Goal: Use online tool/utility: Utilize a website feature to perform a specific function

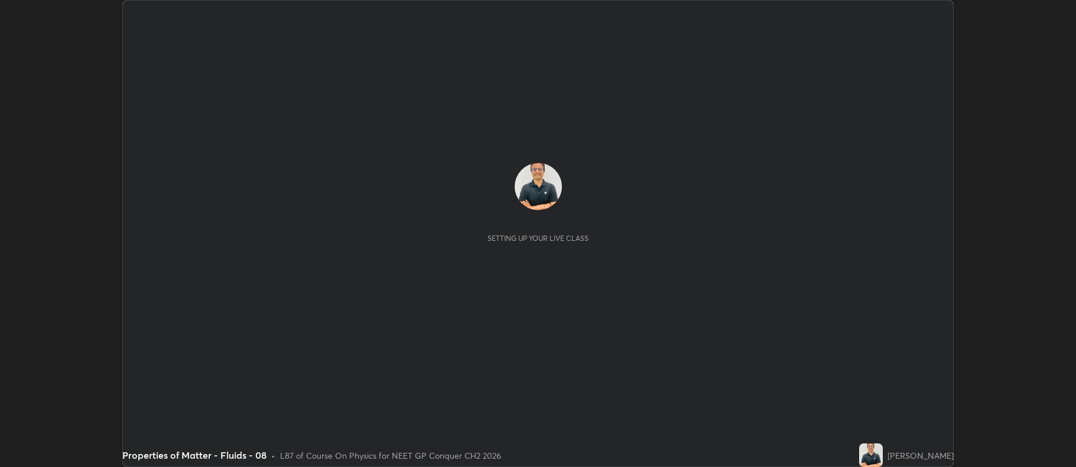
scroll to position [467, 1075]
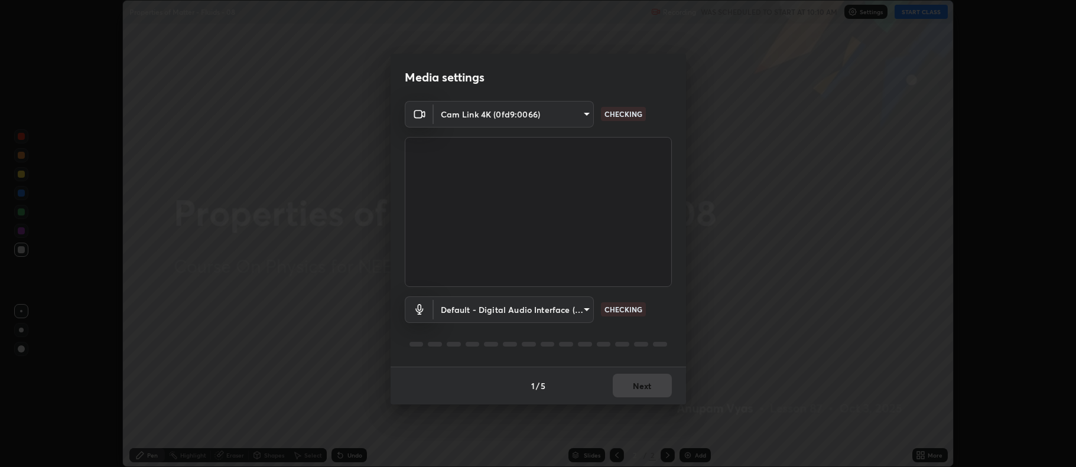
type input "5db75064d966c38022f0861f891c2b2deb8a9bf9a9a5a4ce251b0e0f2e365e36"
type input "default"
click at [640, 389] on button "Next" at bounding box center [642, 386] width 59 height 24
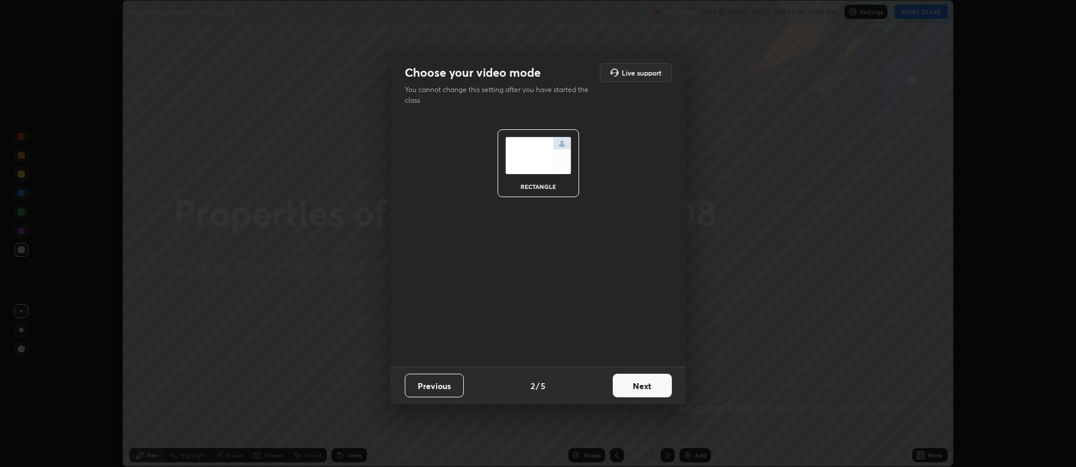
click at [645, 386] on button "Next" at bounding box center [642, 386] width 59 height 24
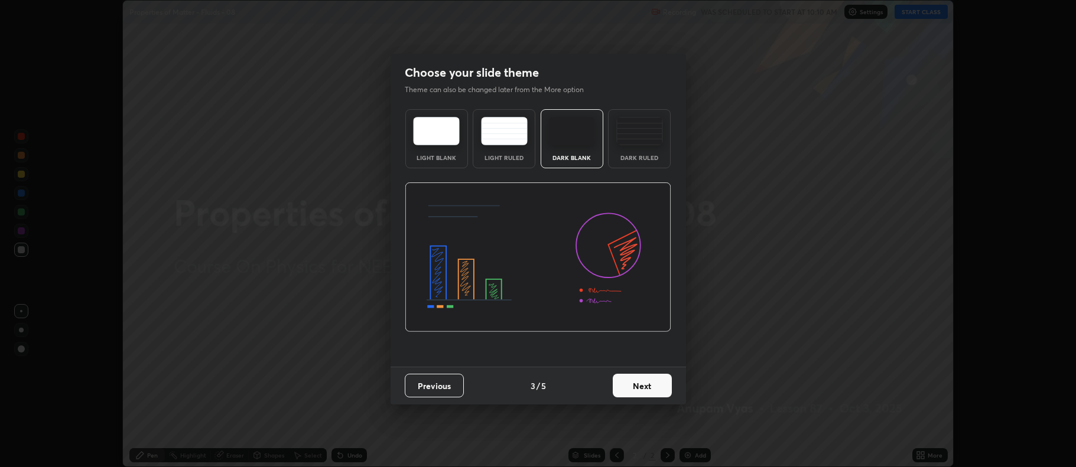
click at [645, 385] on button "Next" at bounding box center [642, 386] width 59 height 24
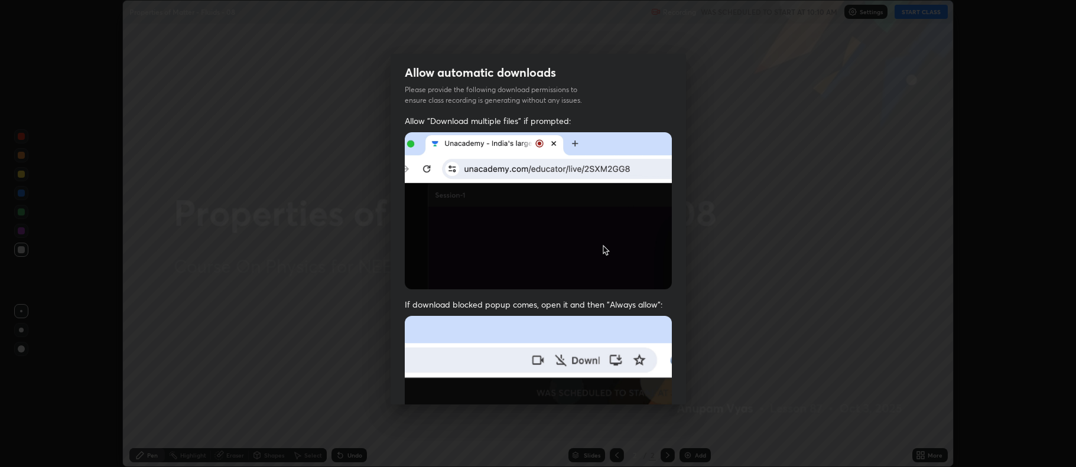
click at [648, 386] on img at bounding box center [538, 445] width 267 height 258
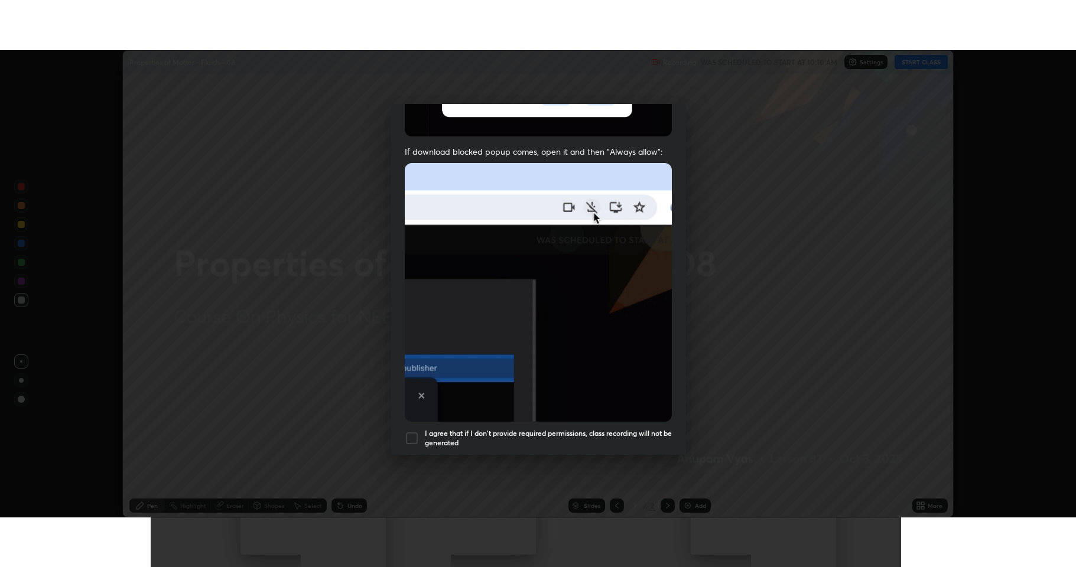
scroll to position [240, 0]
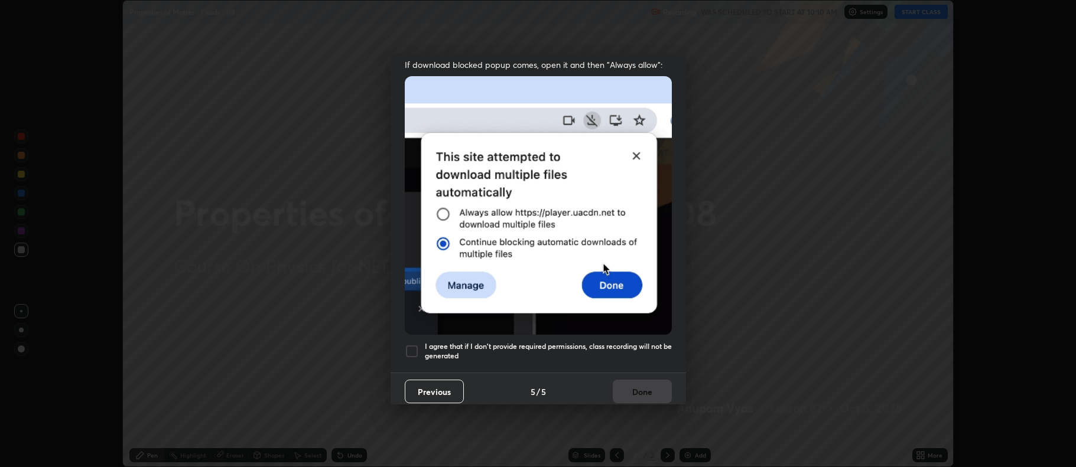
click at [409, 345] on div at bounding box center [412, 351] width 14 height 14
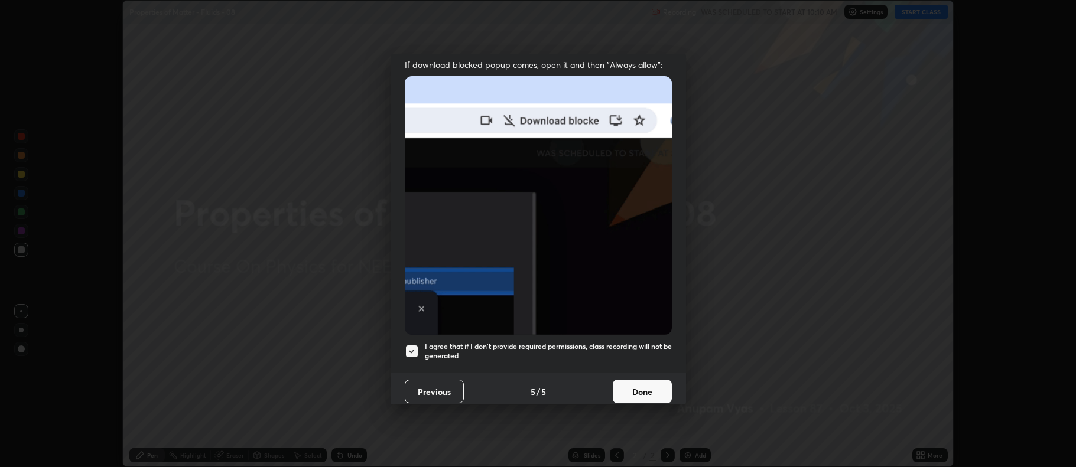
click at [642, 386] on button "Done" at bounding box center [642, 392] width 59 height 24
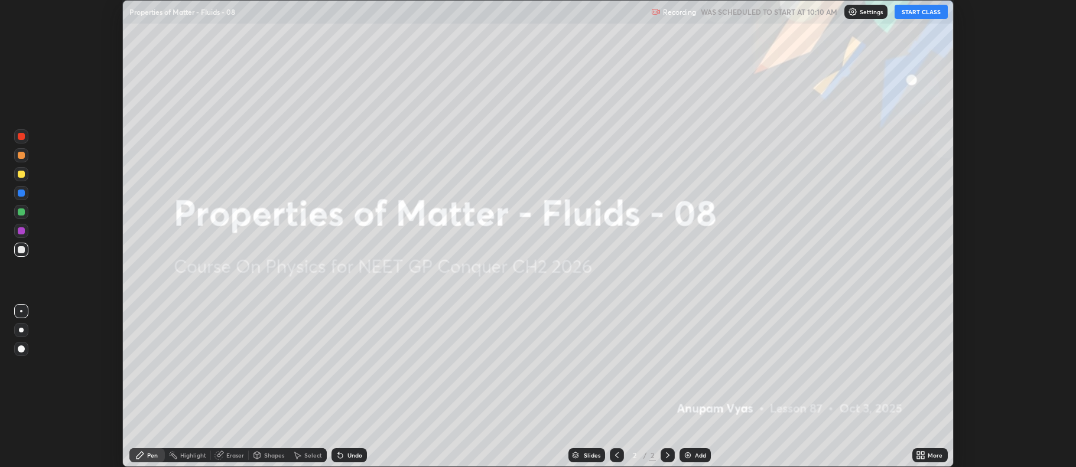
click at [921, 14] on button "START CLASS" at bounding box center [921, 12] width 53 height 14
click at [921, 456] on icon at bounding box center [920, 455] width 9 height 9
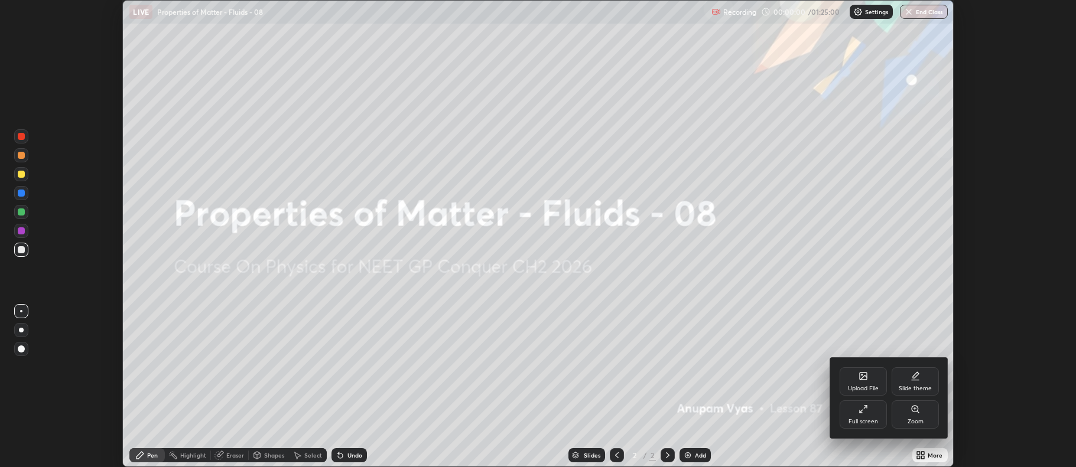
click at [853, 417] on div "Full screen" at bounding box center [863, 415] width 47 height 28
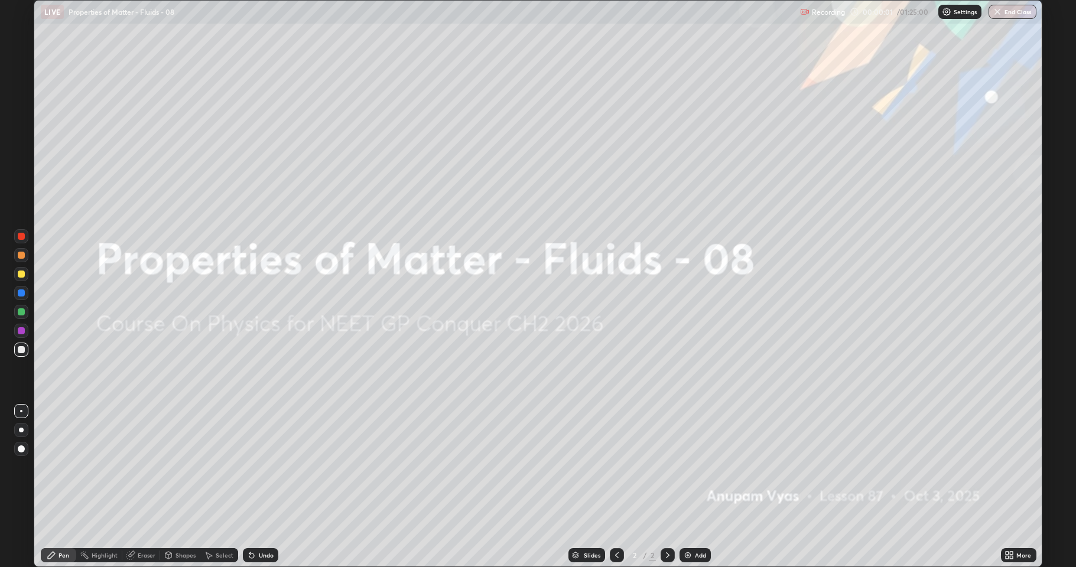
scroll to position [567, 1076]
click at [697, 467] on div "Add" at bounding box center [700, 555] width 11 height 6
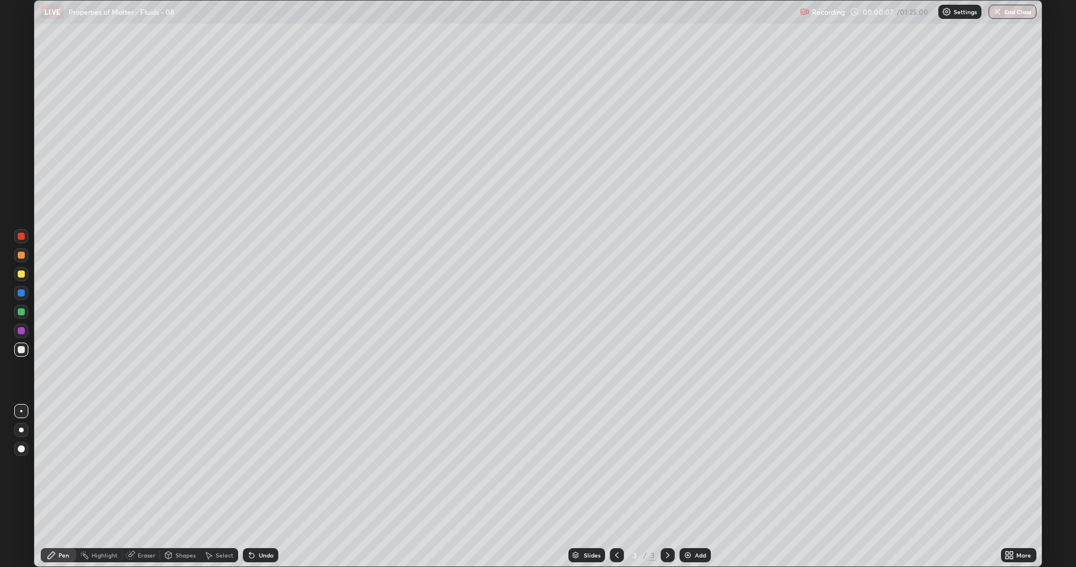
click at [21, 430] on div at bounding box center [21, 430] width 5 height 5
click at [266, 467] on div "Undo" at bounding box center [266, 555] width 15 height 6
click at [219, 467] on div "Select" at bounding box center [225, 555] width 18 height 6
click at [224, 467] on div "Select" at bounding box center [225, 555] width 18 height 6
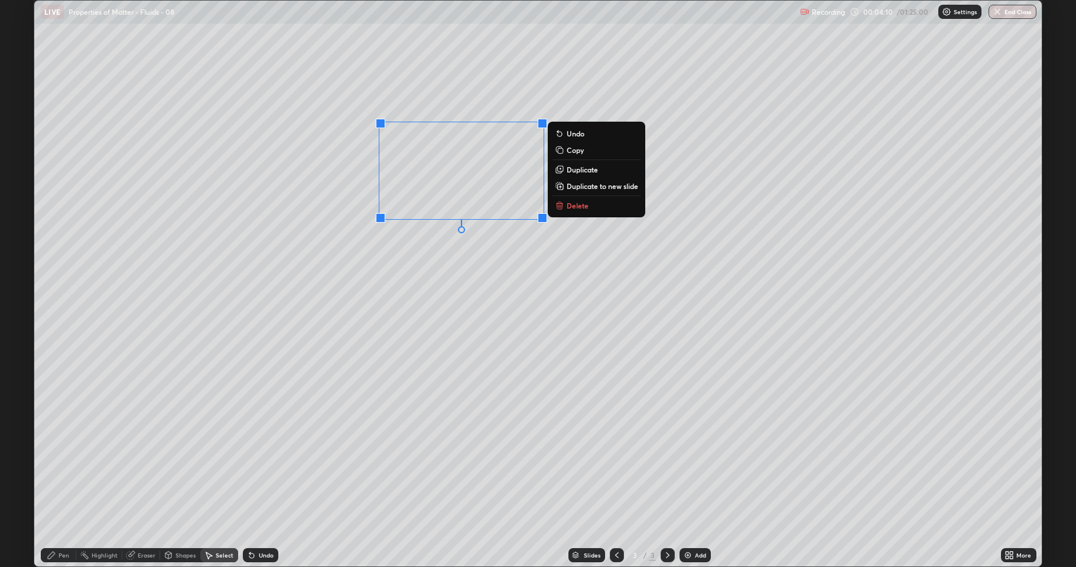
click at [574, 210] on p "Delete" at bounding box center [578, 205] width 22 height 9
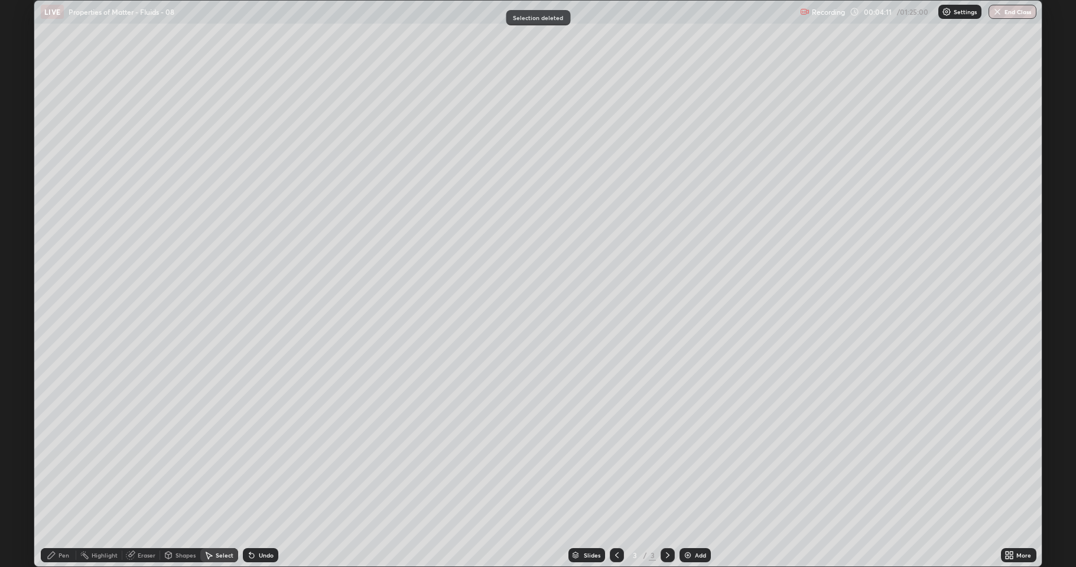
click at [57, 467] on div "Pen" at bounding box center [58, 555] width 35 height 14
click at [213, 467] on div "Select" at bounding box center [219, 555] width 38 height 14
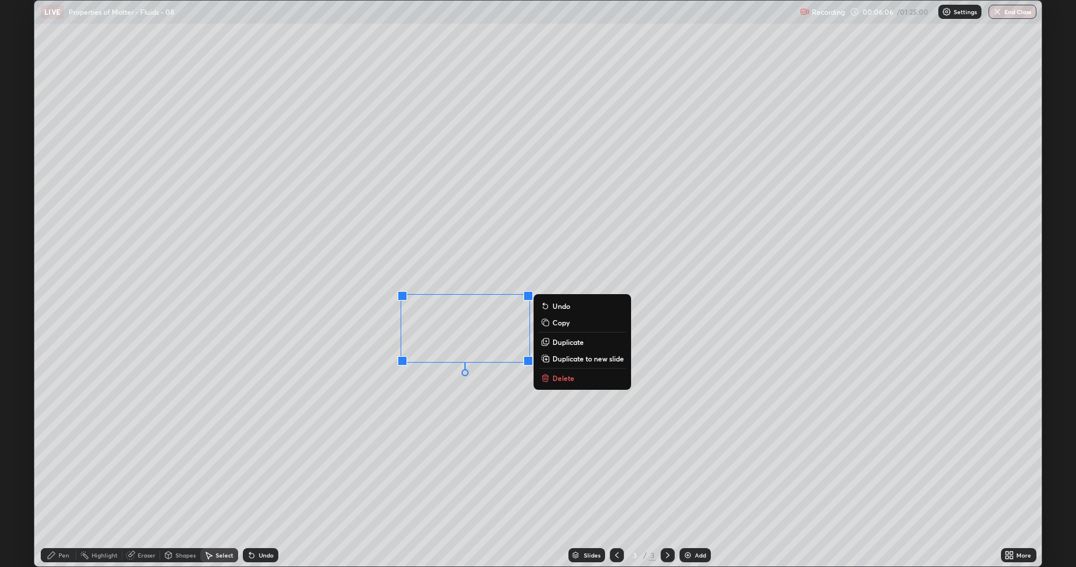
click at [566, 380] on p "Delete" at bounding box center [563, 377] width 22 height 9
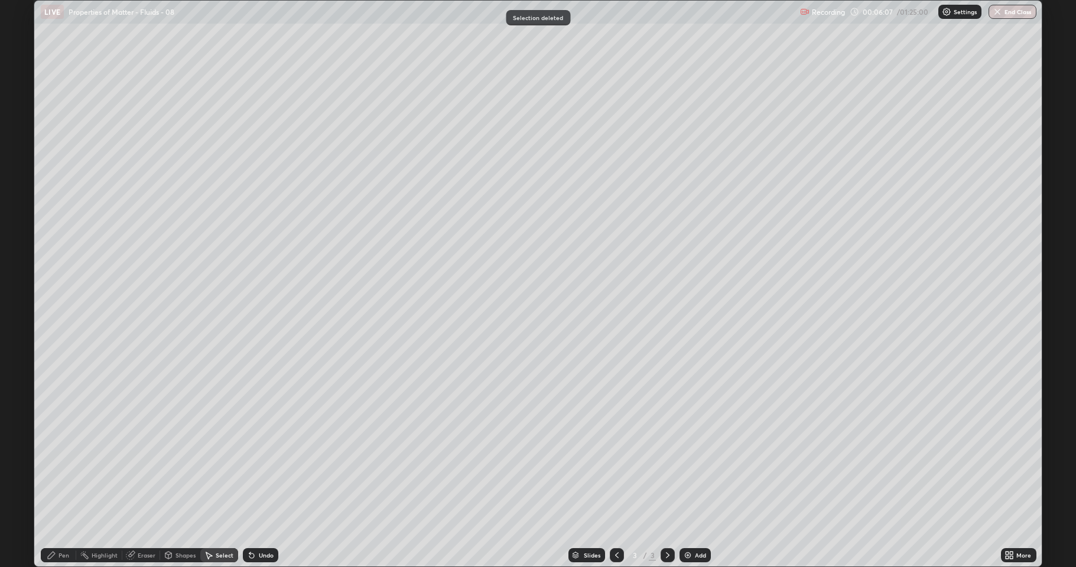
click at [63, 467] on div "Pen" at bounding box center [63, 555] width 11 height 6
click at [697, 467] on div "Add" at bounding box center [700, 555] width 11 height 6
click at [184, 467] on div "Shapes" at bounding box center [185, 555] width 20 height 6
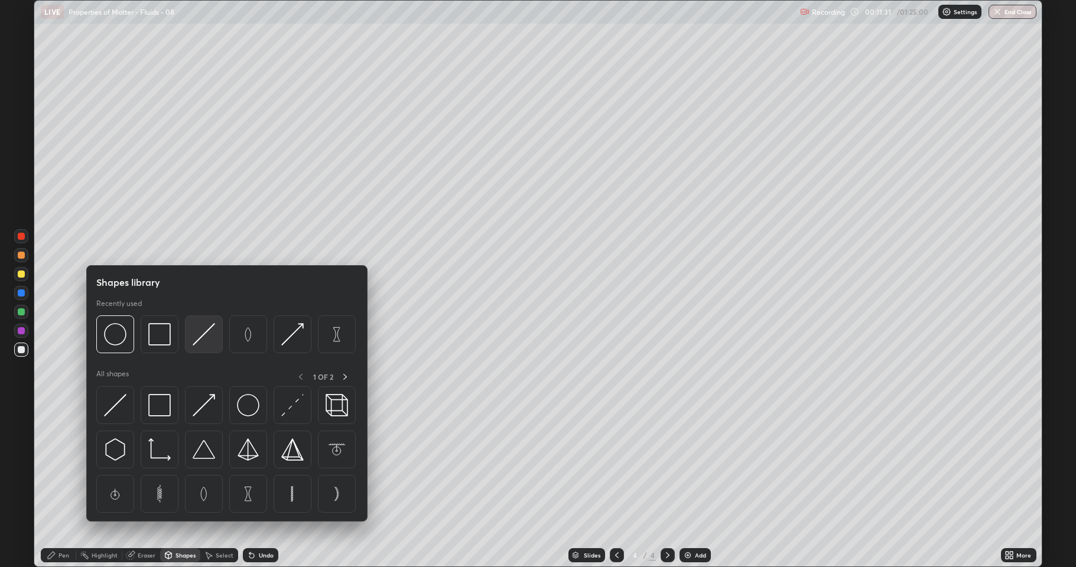
click at [204, 337] on img at bounding box center [204, 334] width 22 height 22
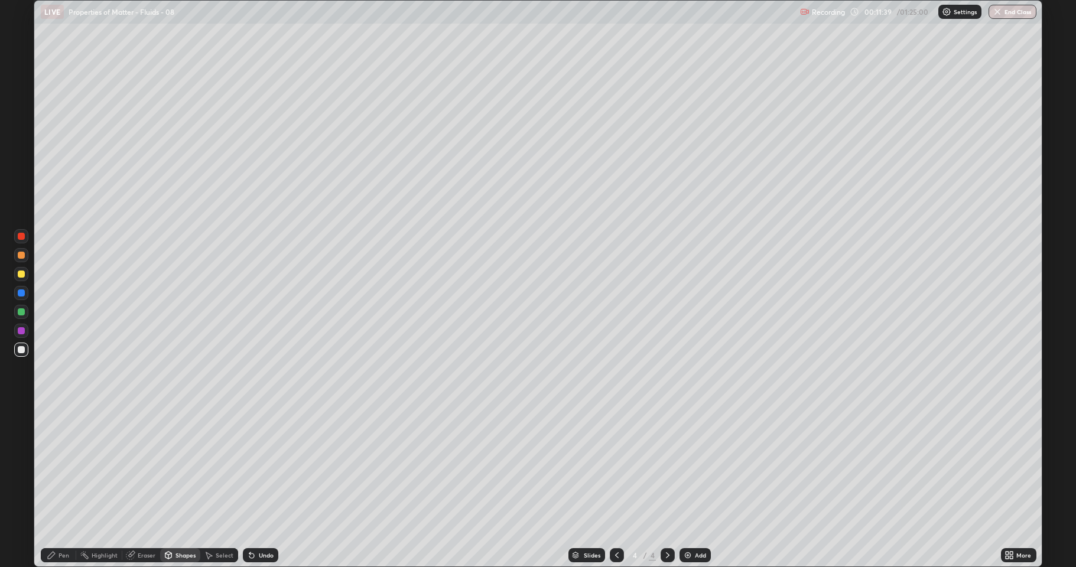
click at [261, 467] on div "Undo" at bounding box center [266, 555] width 15 height 6
click at [262, 467] on div "Undo" at bounding box center [266, 555] width 15 height 6
click at [261, 467] on div "Undo" at bounding box center [266, 555] width 15 height 6
click at [186, 467] on div "Shapes" at bounding box center [185, 555] width 20 height 6
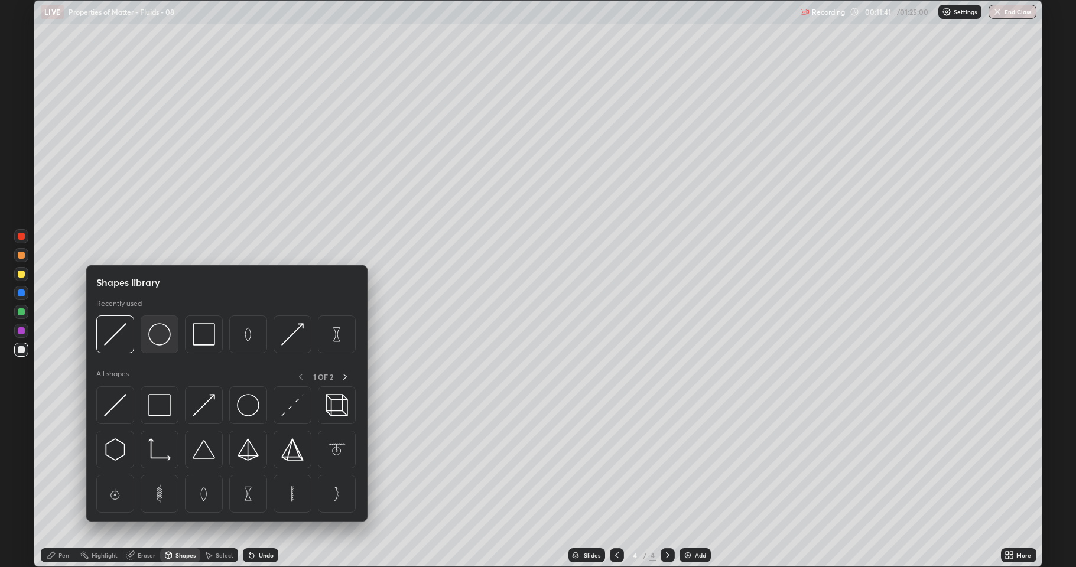
click at [161, 336] on img at bounding box center [159, 334] width 22 height 22
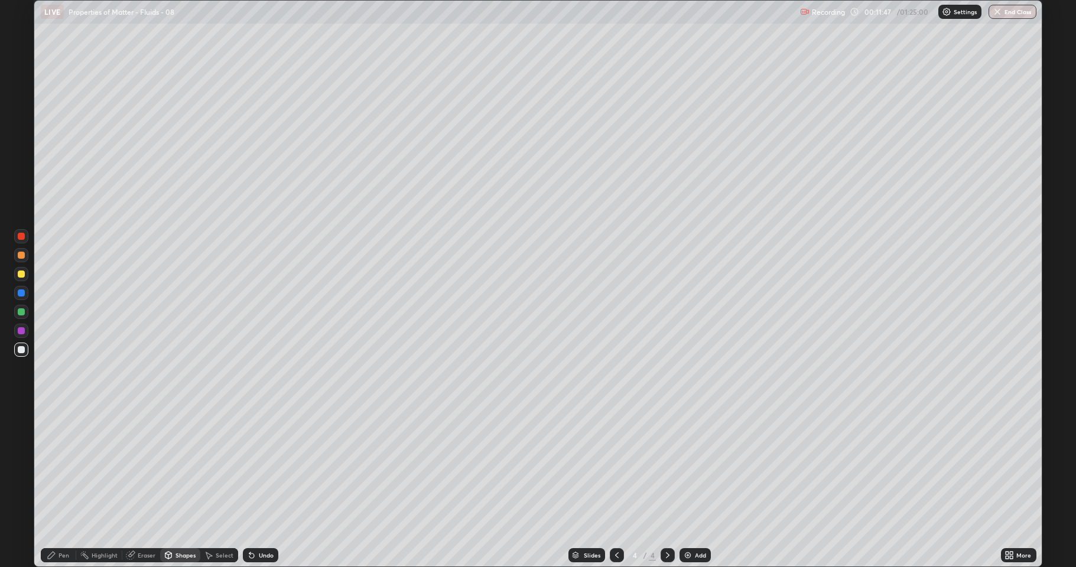
click at [147, 467] on div "Eraser" at bounding box center [147, 555] width 18 height 6
click at [183, 467] on div "Shapes" at bounding box center [185, 555] width 20 height 6
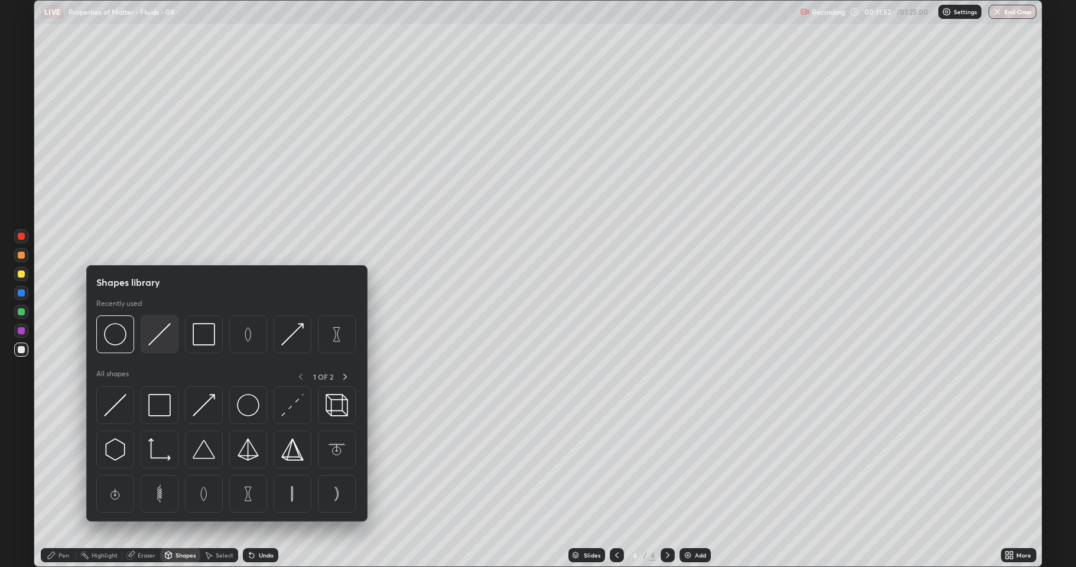
click at [163, 330] on img at bounding box center [159, 334] width 22 height 22
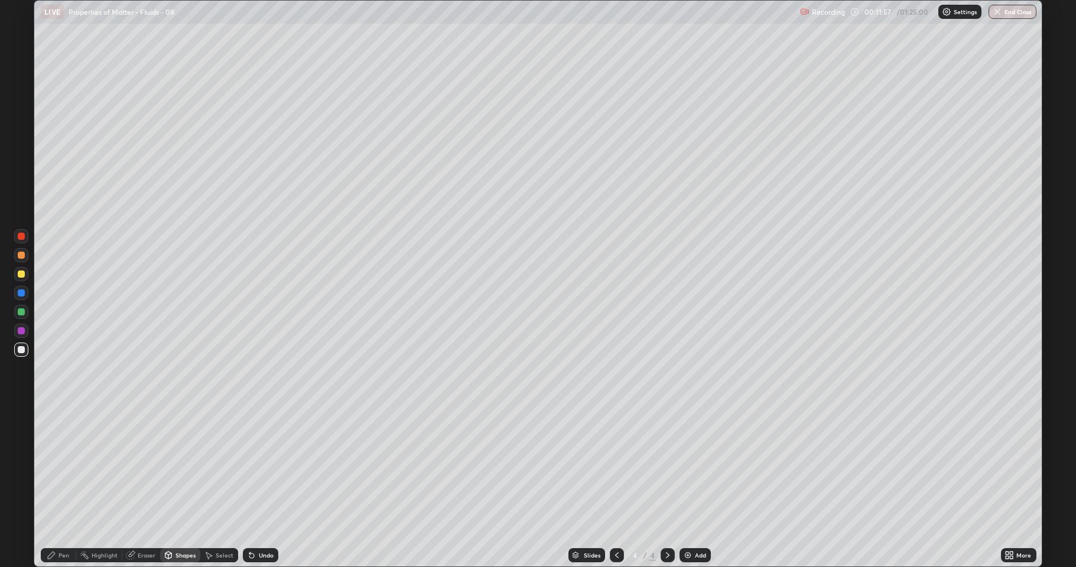
click at [65, 467] on div "Pen" at bounding box center [63, 555] width 11 height 6
click at [145, 467] on div "Eraser" at bounding box center [147, 555] width 18 height 6
click at [226, 467] on div "Select" at bounding box center [219, 555] width 38 height 14
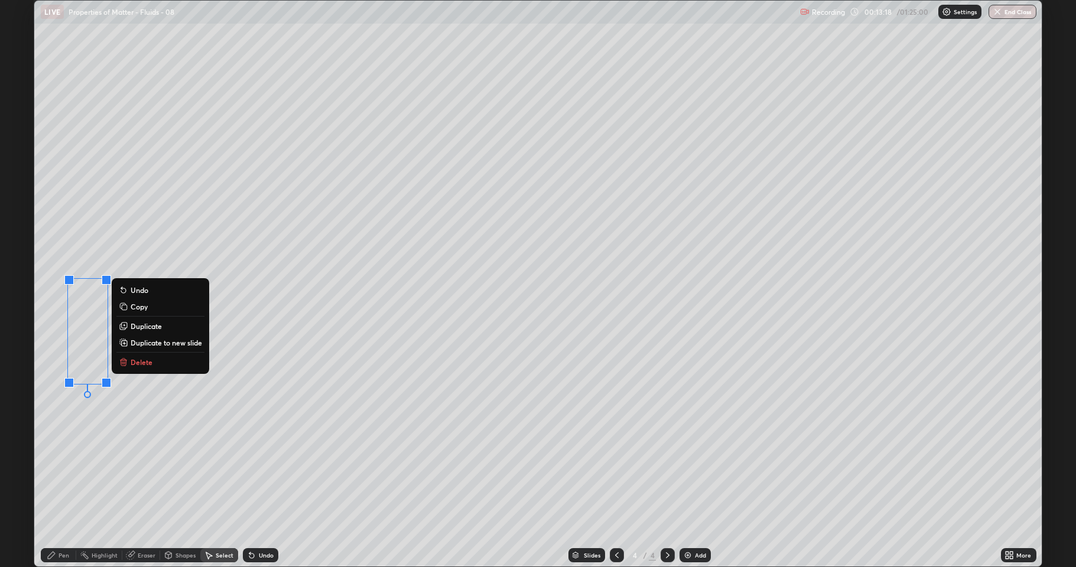
click at [162, 371] on div "0 ° Undo Copy Duplicate Duplicate to new slide Delete" at bounding box center [537, 284] width 1007 height 566
click at [144, 363] on p "Delete" at bounding box center [142, 361] width 22 height 9
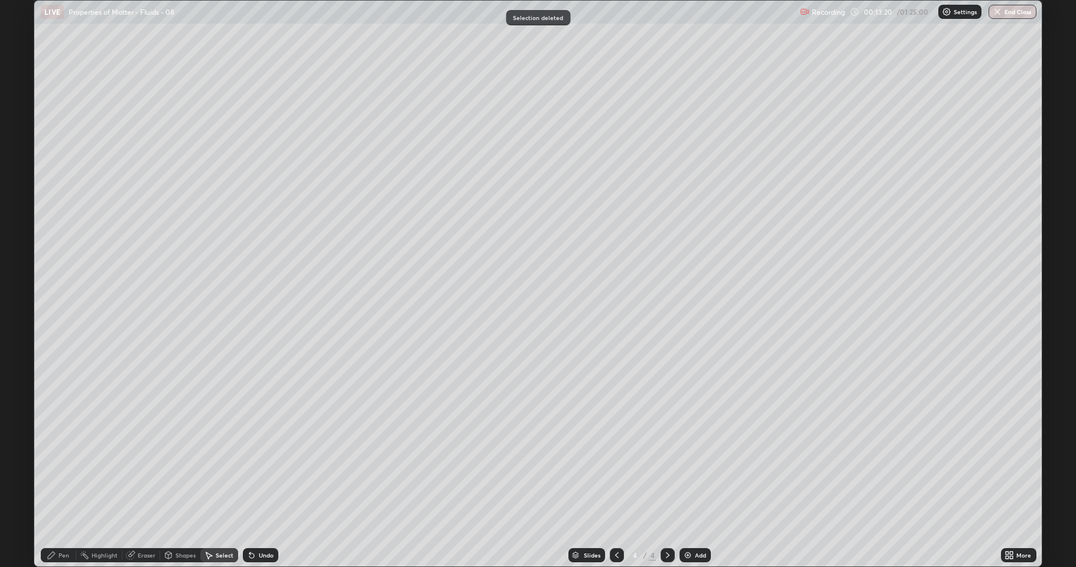
click at [55, 467] on icon at bounding box center [51, 555] width 9 height 9
click at [695, 467] on div "Add" at bounding box center [700, 555] width 11 height 6
click at [182, 467] on div "Shapes" at bounding box center [185, 555] width 20 height 6
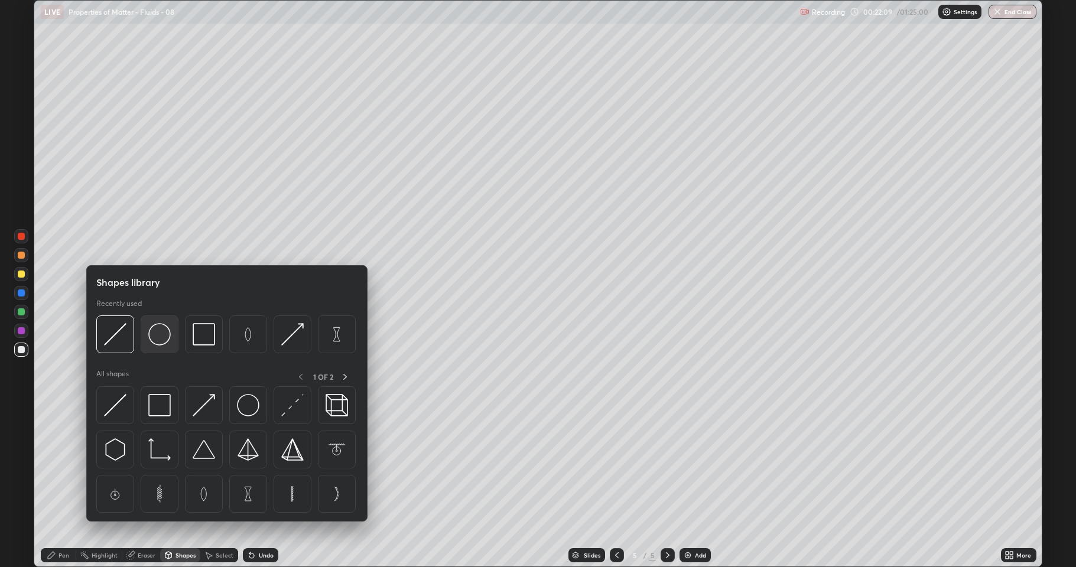
click at [162, 336] on img at bounding box center [159, 334] width 22 height 22
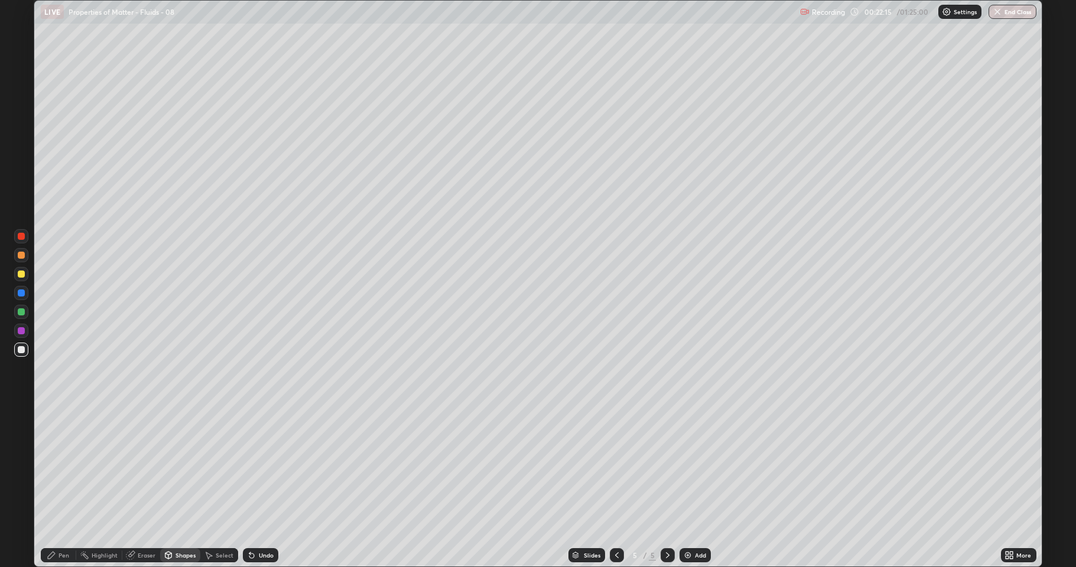
click at [66, 467] on div "Pen" at bounding box center [63, 555] width 11 height 6
click at [20, 275] on div at bounding box center [21, 274] width 7 height 7
click at [19, 352] on div at bounding box center [21, 349] width 7 height 7
click at [141, 467] on div "Eraser" at bounding box center [147, 555] width 18 height 6
click at [63, 467] on div "Pen" at bounding box center [63, 555] width 11 height 6
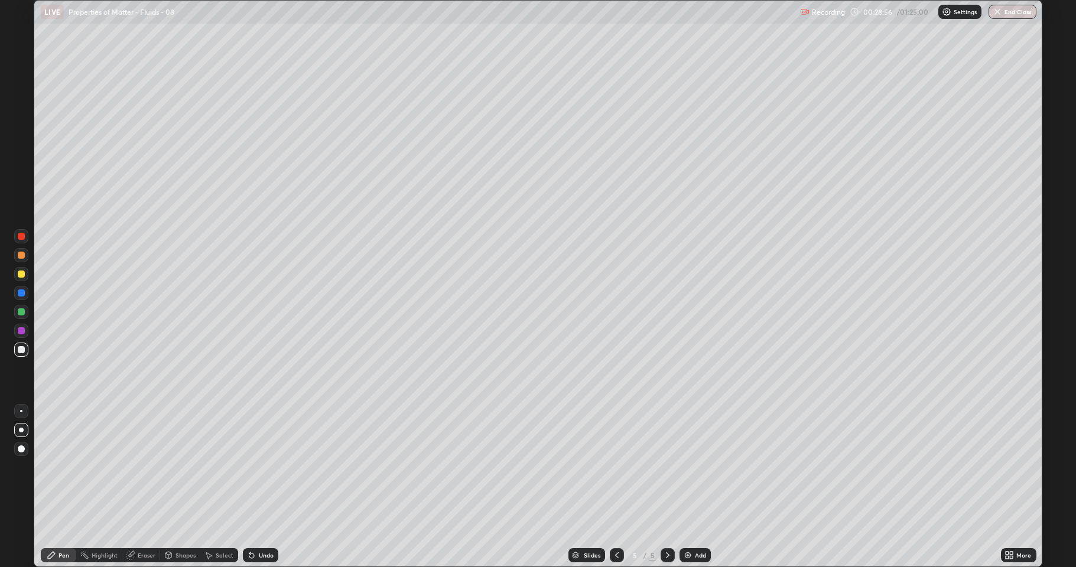
click at [695, 467] on div "Add" at bounding box center [700, 555] width 11 height 6
click at [189, 467] on div "Shapes" at bounding box center [185, 555] width 20 height 6
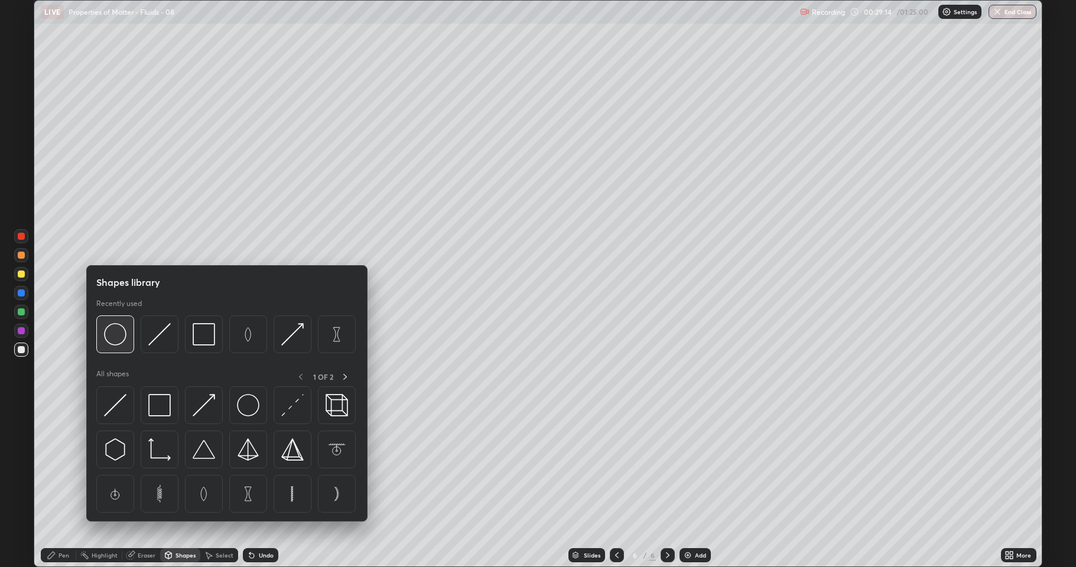
click at [119, 339] on img at bounding box center [115, 334] width 22 height 22
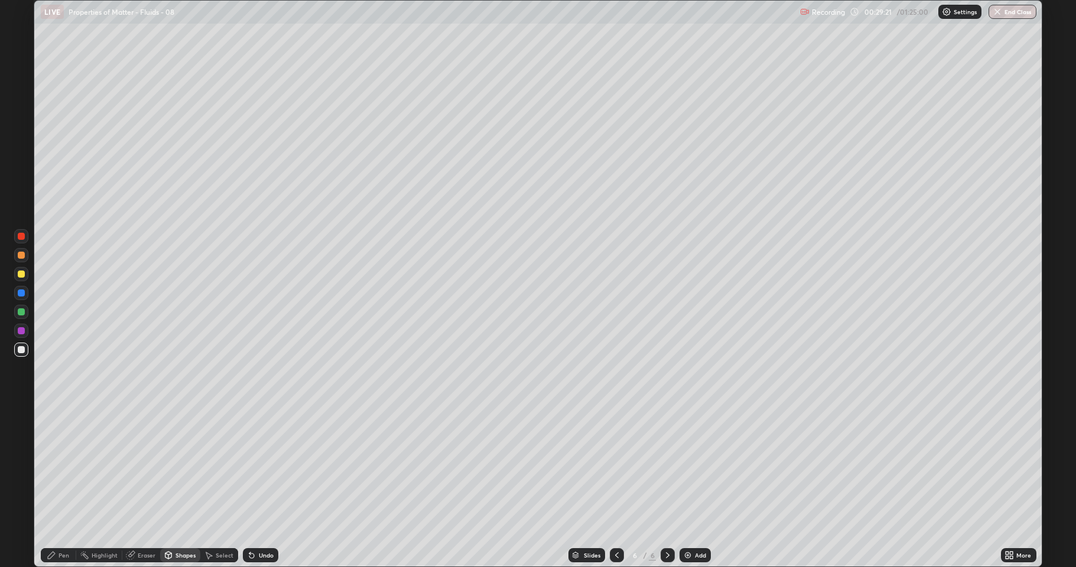
click at [62, 467] on div "Pen" at bounding box center [63, 555] width 11 height 6
click at [22, 274] on div at bounding box center [21, 274] width 7 height 7
click at [24, 315] on div at bounding box center [21, 312] width 14 height 14
click at [261, 467] on div "Undo" at bounding box center [266, 555] width 15 height 6
click at [19, 349] on div at bounding box center [21, 349] width 7 height 7
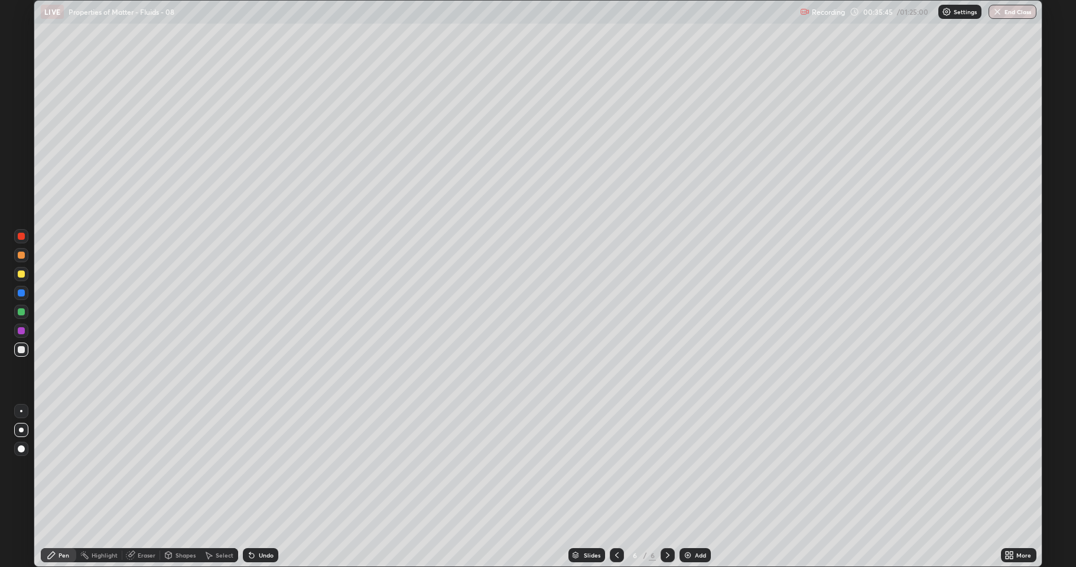
click at [615, 467] on icon at bounding box center [617, 555] width 4 height 6
click at [669, 467] on icon at bounding box center [667, 555] width 9 height 9
click at [149, 467] on div "Eraser" at bounding box center [147, 555] width 18 height 6
click at [64, 467] on div "Pen" at bounding box center [63, 555] width 11 height 6
click at [147, 467] on div "Eraser" at bounding box center [147, 555] width 18 height 6
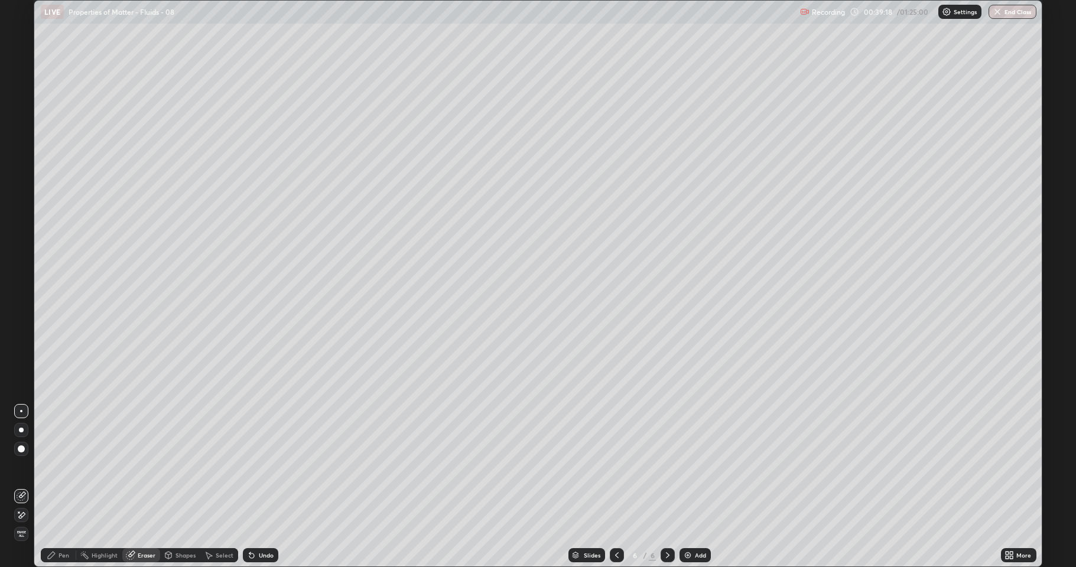
click at [58, 467] on div "Pen" at bounding box center [58, 555] width 35 height 14
click at [704, 467] on div "Add" at bounding box center [700, 555] width 11 height 6
click at [178, 467] on div "Shapes" at bounding box center [185, 555] width 20 height 6
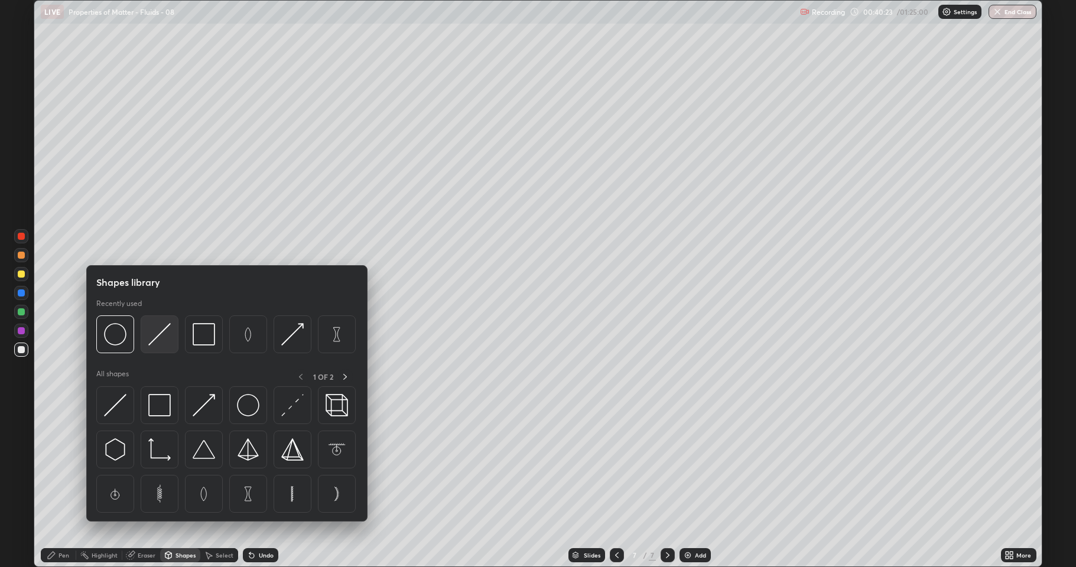
click at [158, 338] on img at bounding box center [159, 334] width 22 height 22
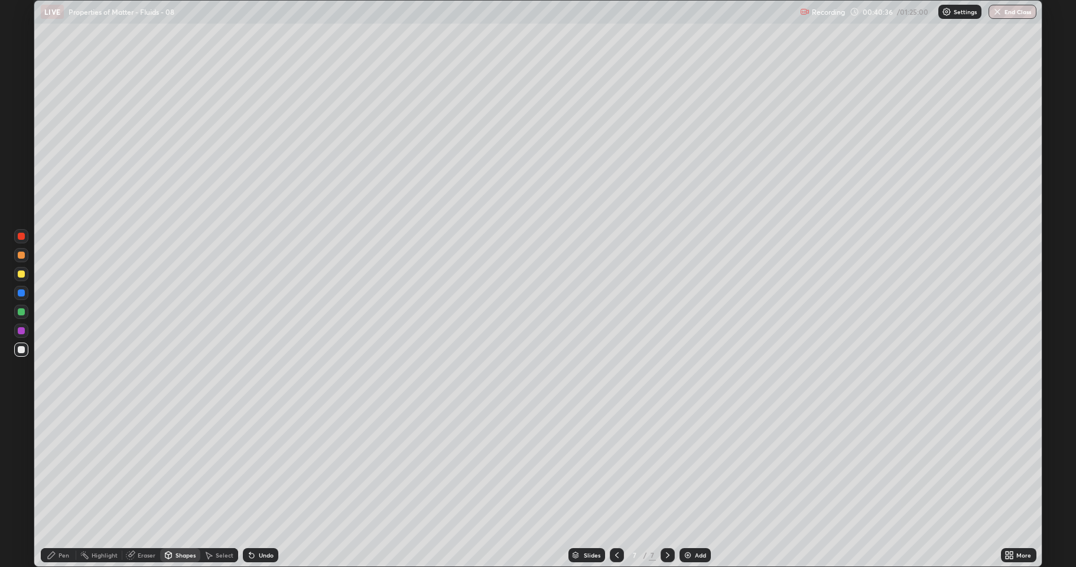
click at [57, 467] on div "Pen" at bounding box center [58, 555] width 35 height 14
click at [180, 467] on div "Shapes" at bounding box center [185, 555] width 20 height 6
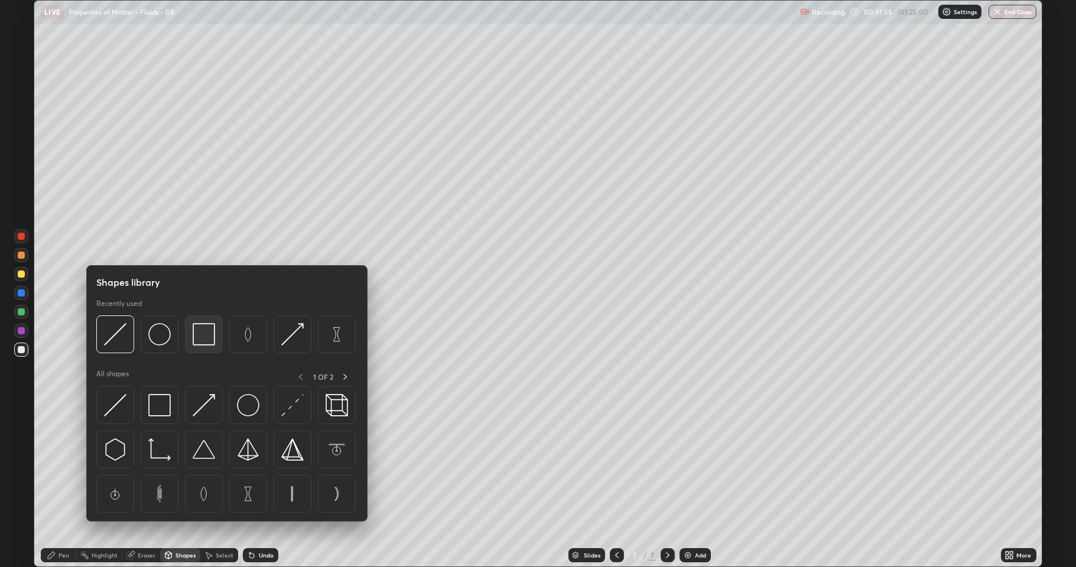
click at [203, 339] on img at bounding box center [204, 334] width 22 height 22
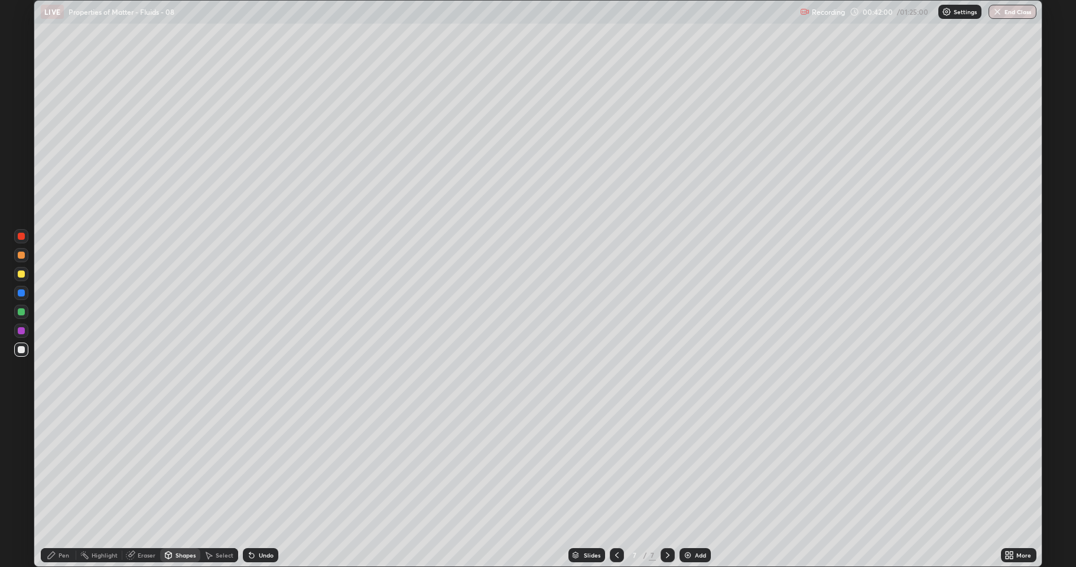
click at [144, 467] on div "Eraser" at bounding box center [147, 555] width 18 height 6
click at [60, 467] on div "Pen" at bounding box center [58, 555] width 35 height 14
click at [265, 467] on div "Undo" at bounding box center [266, 555] width 15 height 6
click at [148, 467] on div "Eraser" at bounding box center [147, 555] width 18 height 6
click at [62, 467] on div "Pen" at bounding box center [63, 555] width 11 height 6
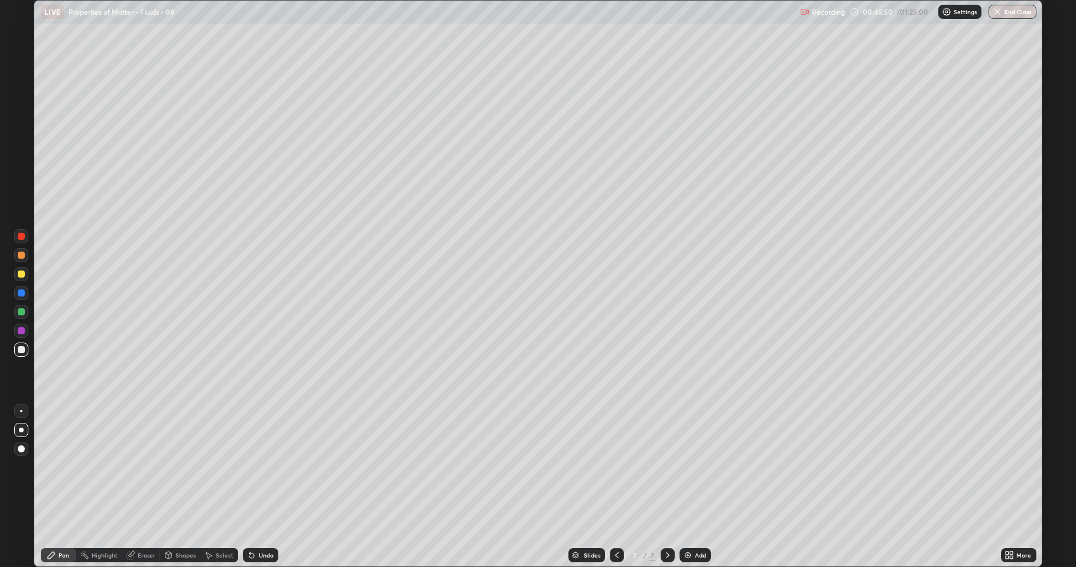
click at [188, 467] on div "Shapes" at bounding box center [185, 555] width 20 height 6
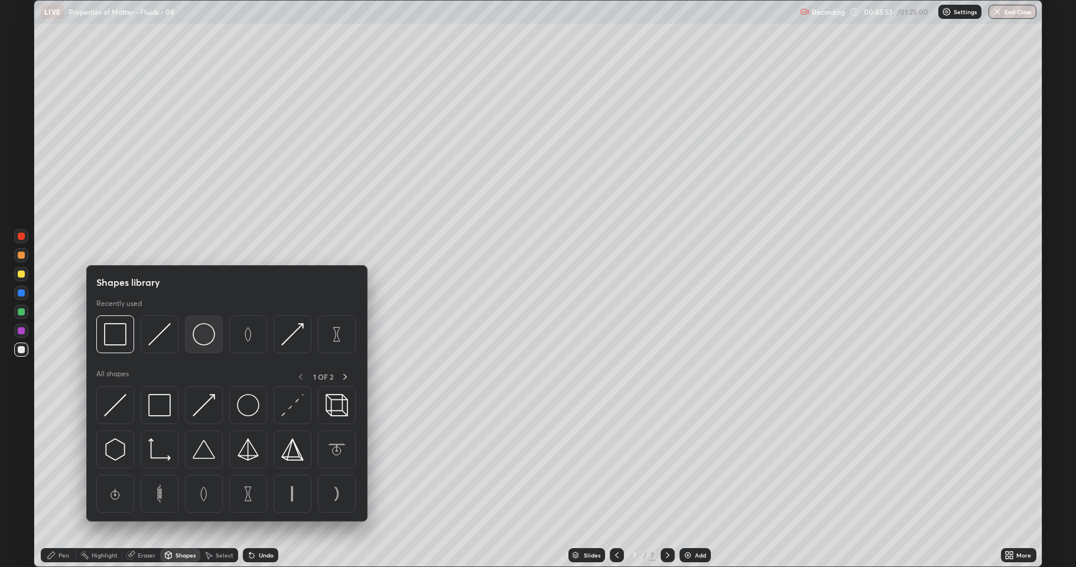
click at [209, 340] on img at bounding box center [204, 334] width 22 height 22
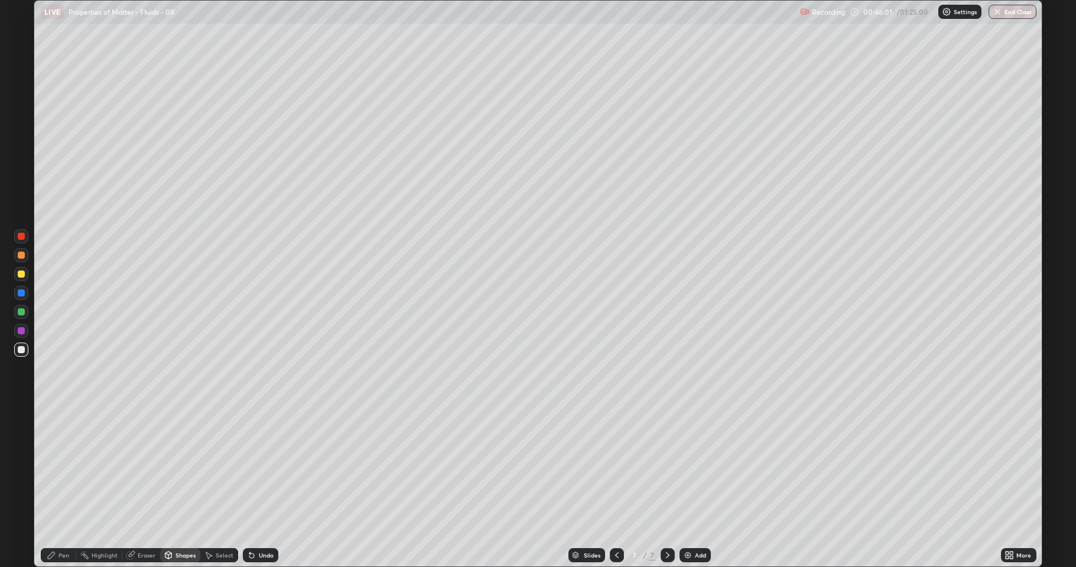
click at [180, 467] on div "Shapes" at bounding box center [185, 555] width 20 height 6
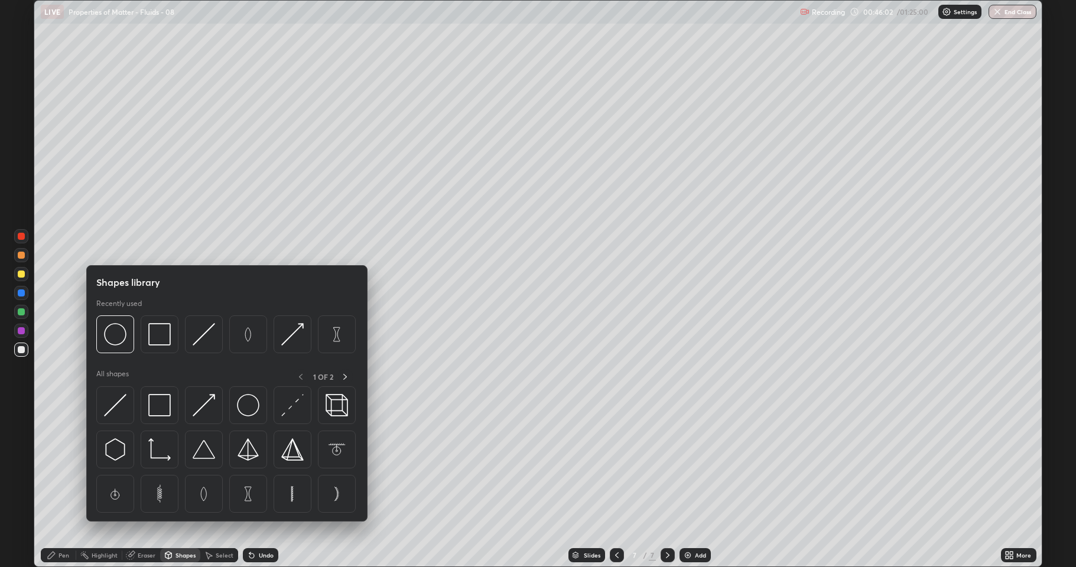
click at [181, 467] on div "Shapes" at bounding box center [185, 555] width 20 height 6
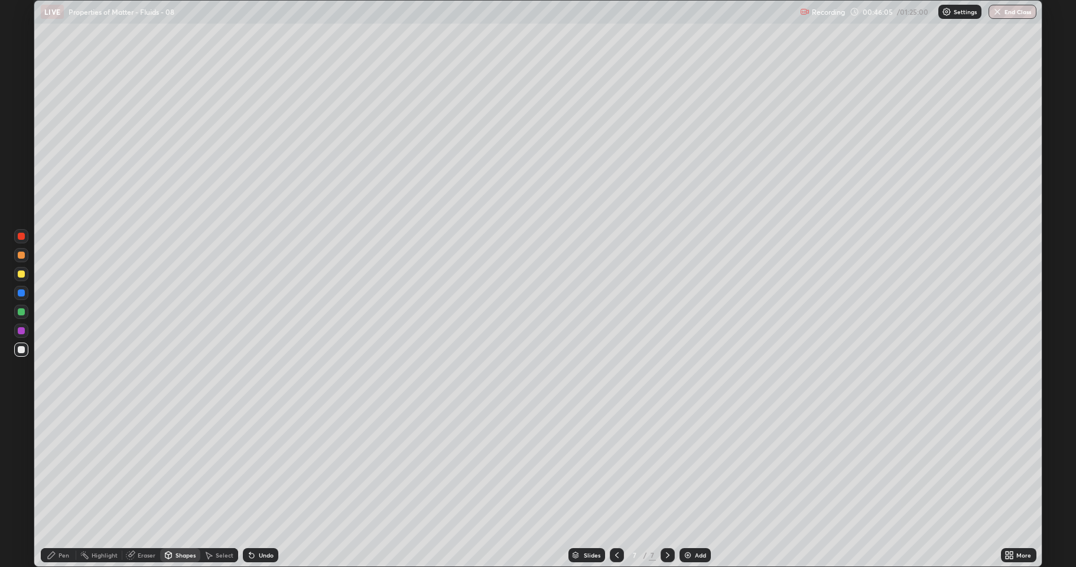
click at [182, 467] on div "Shapes" at bounding box center [185, 555] width 20 height 6
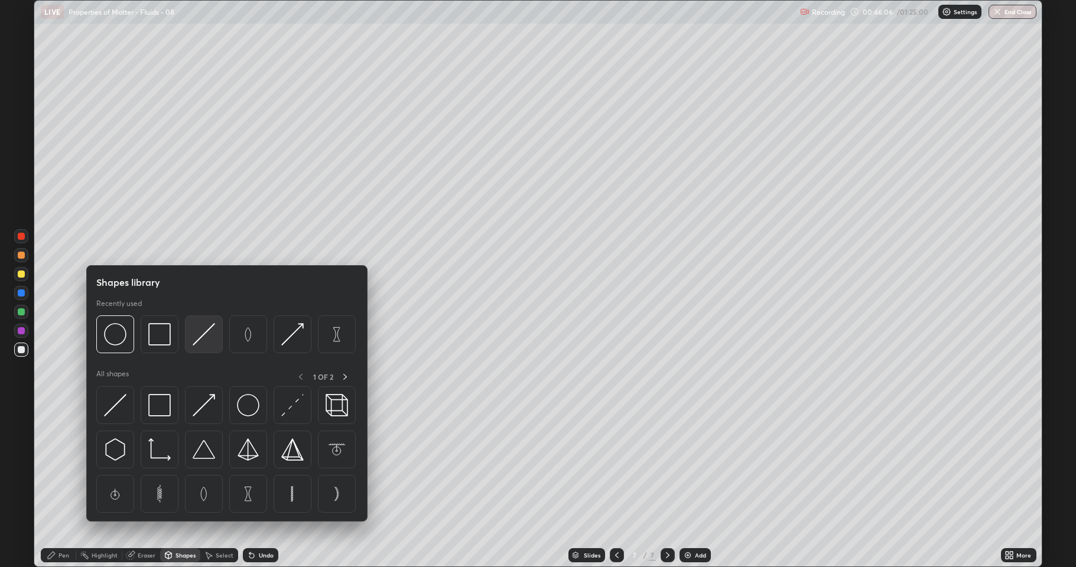
click at [195, 340] on img at bounding box center [204, 334] width 22 height 22
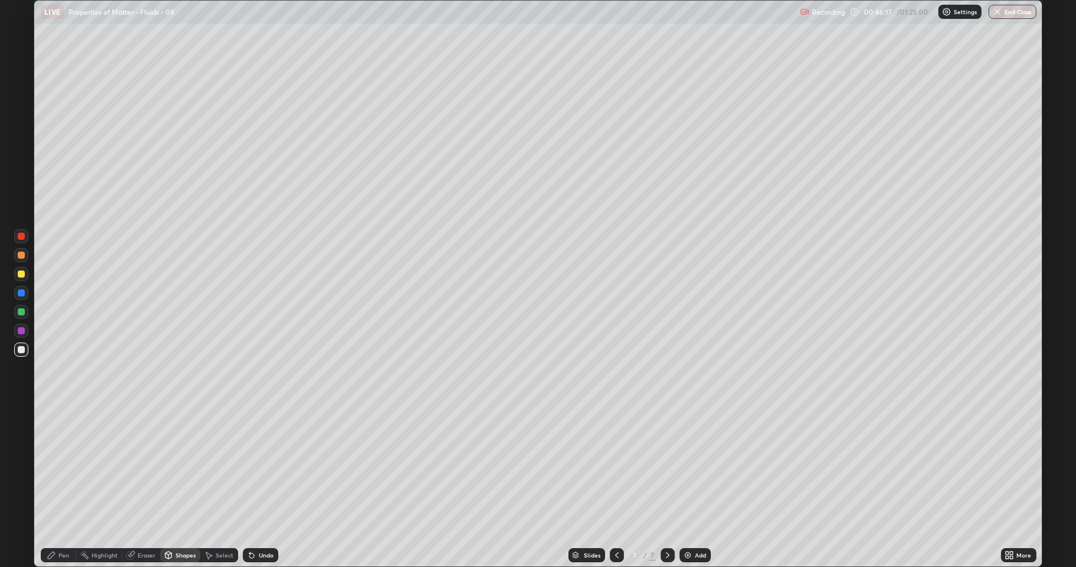
click at [67, 467] on div "Pen" at bounding box center [63, 555] width 11 height 6
click at [20, 273] on div at bounding box center [21, 274] width 7 height 7
click at [145, 467] on div "Eraser" at bounding box center [147, 555] width 18 height 6
click at [267, 467] on div "Undo" at bounding box center [266, 555] width 15 height 6
click at [67, 467] on div "Pen" at bounding box center [63, 555] width 11 height 6
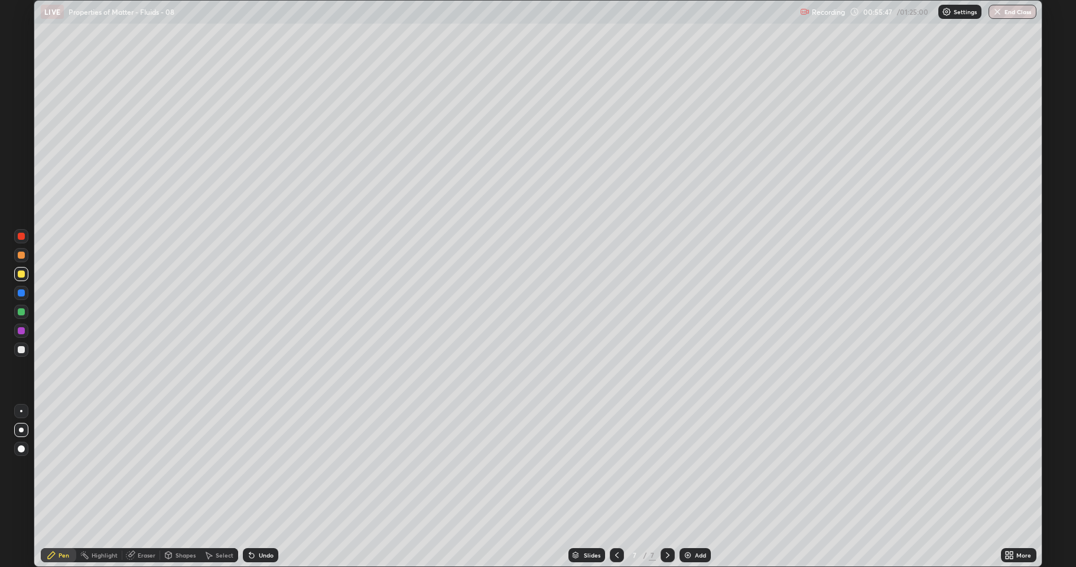
click at [697, 467] on div "Add" at bounding box center [700, 555] width 11 height 6
click at [188, 467] on div "Shapes" at bounding box center [185, 555] width 20 height 6
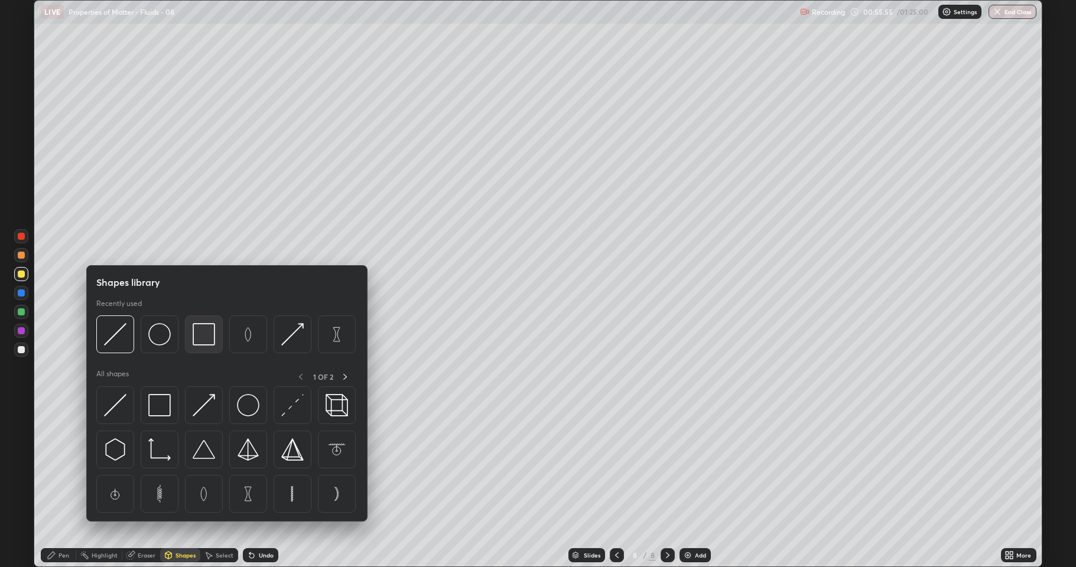
click at [201, 340] on img at bounding box center [204, 334] width 22 height 22
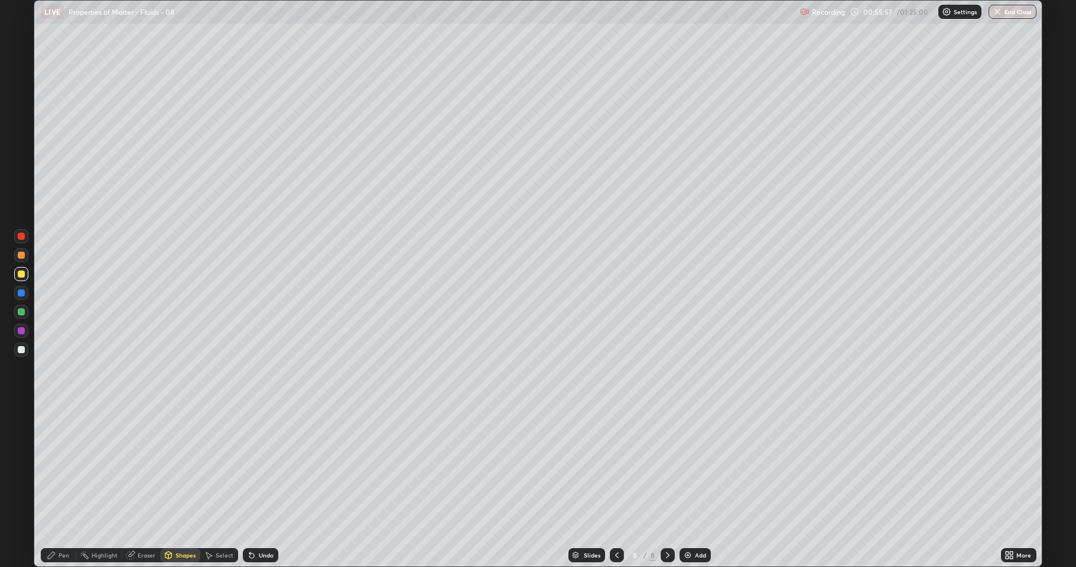
click at [19, 350] on div at bounding box center [21, 349] width 7 height 7
click at [144, 467] on div "Eraser" at bounding box center [147, 555] width 18 height 6
click at [181, 467] on div "Shapes" at bounding box center [185, 555] width 20 height 6
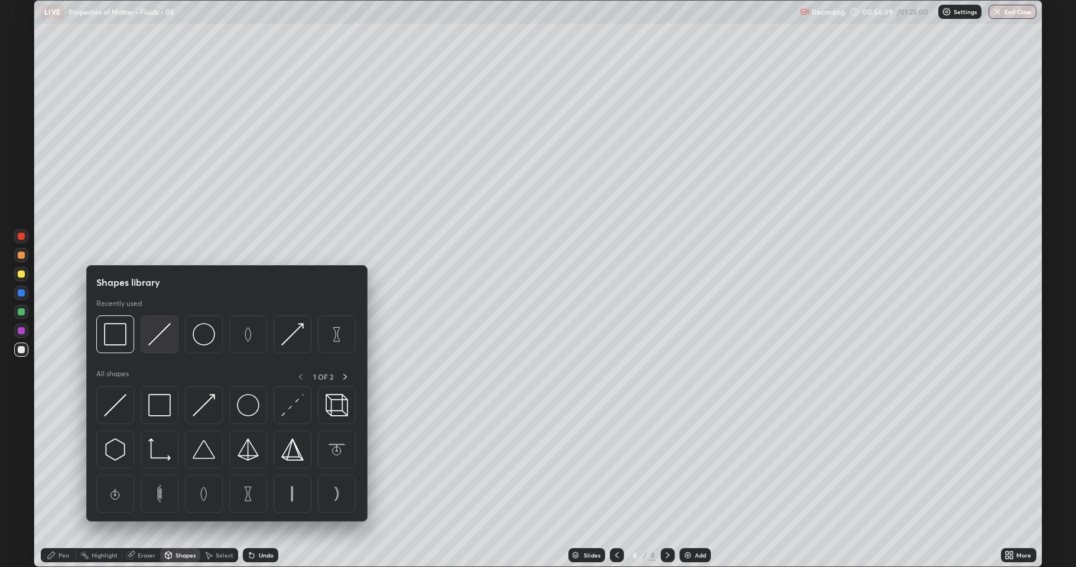
click at [164, 339] on img at bounding box center [159, 334] width 22 height 22
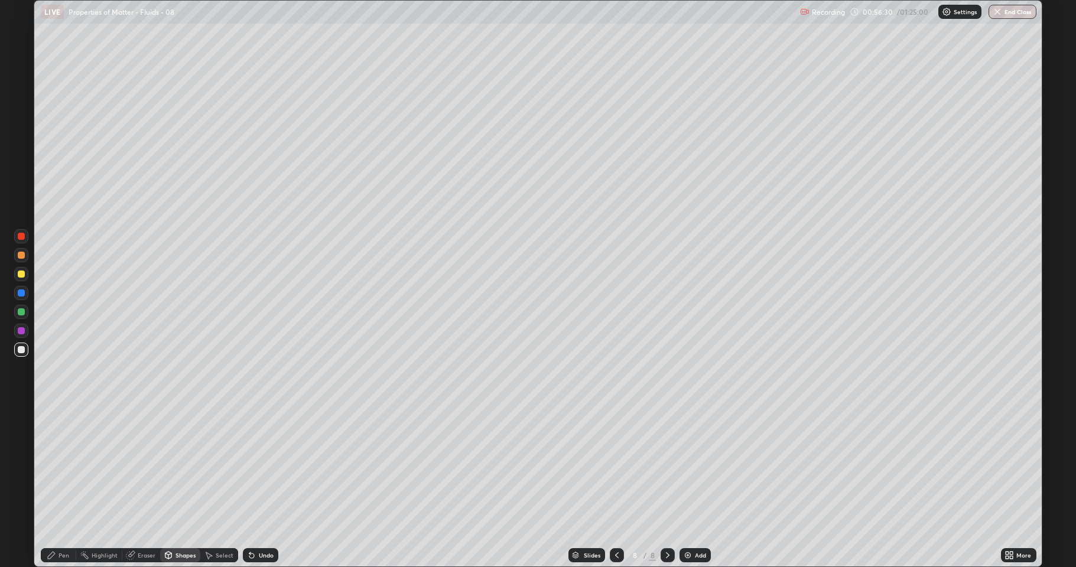
click at [151, 467] on div "Eraser" at bounding box center [147, 555] width 18 height 6
click at [185, 467] on div "Shapes" at bounding box center [185, 555] width 20 height 6
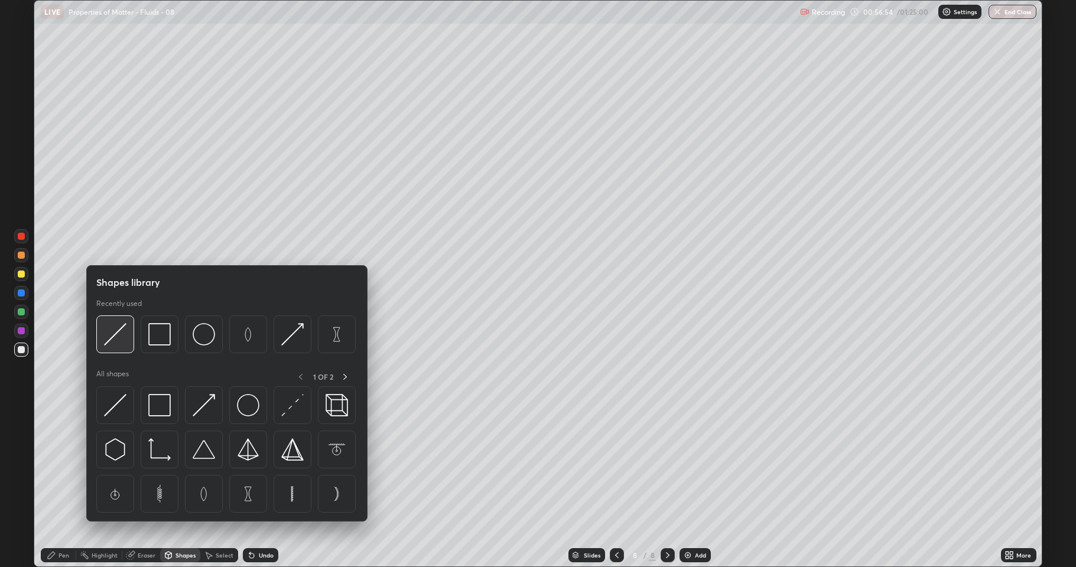
click at [119, 333] on img at bounding box center [115, 334] width 22 height 22
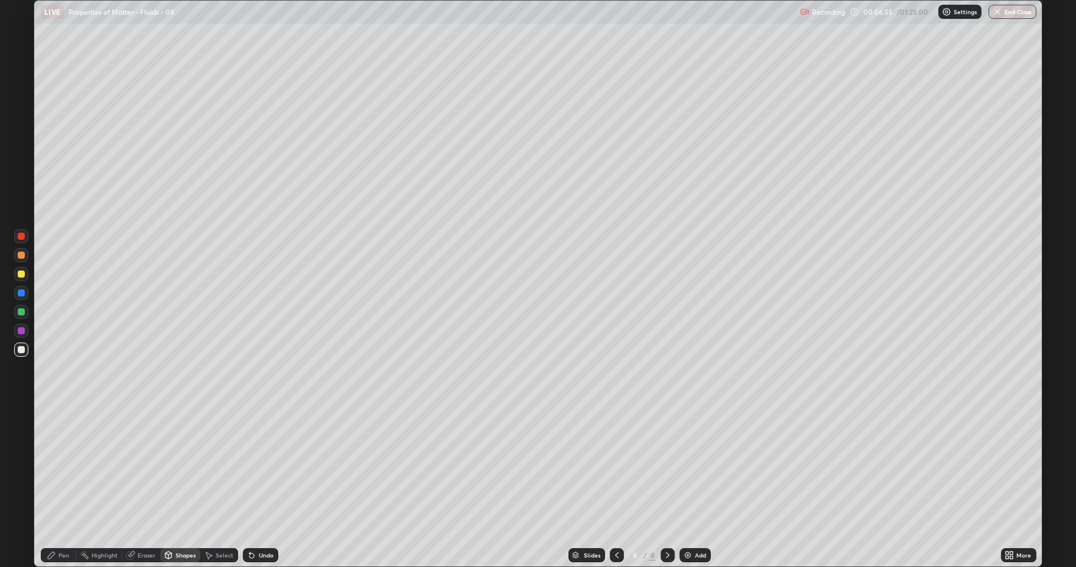
click at [23, 276] on div at bounding box center [21, 274] width 7 height 7
click at [19, 272] on div at bounding box center [21, 274] width 7 height 7
click at [18, 312] on div at bounding box center [21, 311] width 7 height 7
click at [68, 467] on div "Pen" at bounding box center [63, 555] width 11 height 6
click at [144, 467] on div "Eraser" at bounding box center [147, 555] width 18 height 6
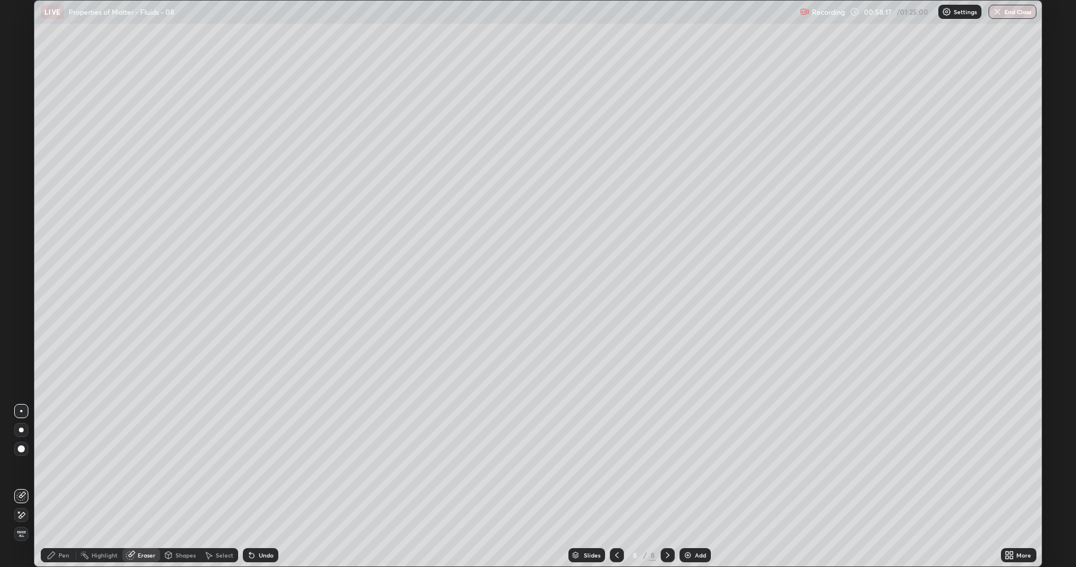
click at [65, 467] on div "Pen" at bounding box center [63, 555] width 11 height 6
click at [17, 352] on div at bounding box center [21, 350] width 14 height 14
click at [615, 467] on icon at bounding box center [616, 555] width 9 height 9
click at [666, 467] on icon at bounding box center [667, 555] width 9 height 9
